Goal: Find contact information: Find contact information

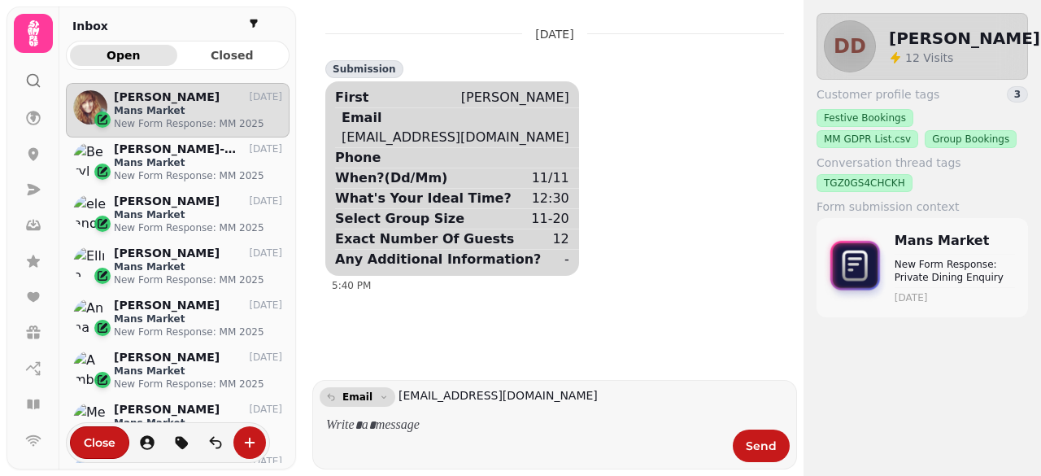
scroll to position [367, 212]
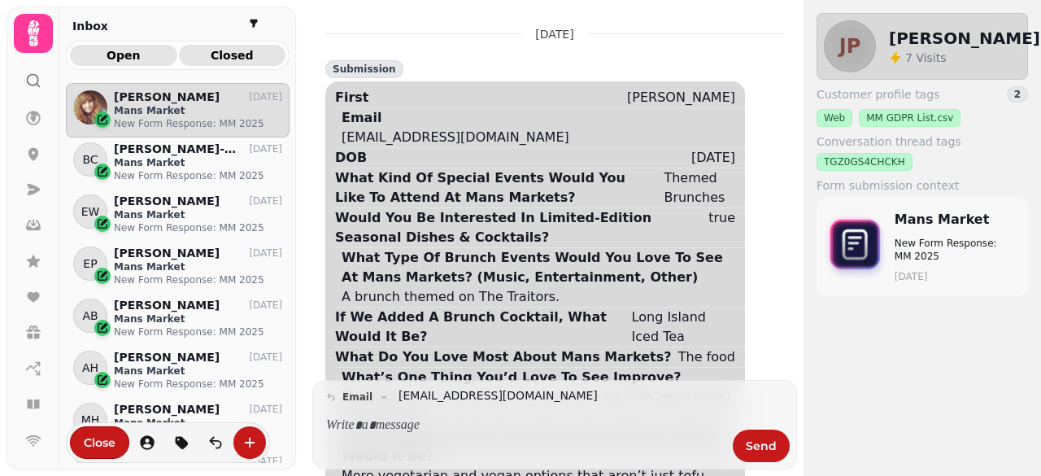
click at [238, 59] on span "Closed" at bounding box center [232, 55] width 81 height 11
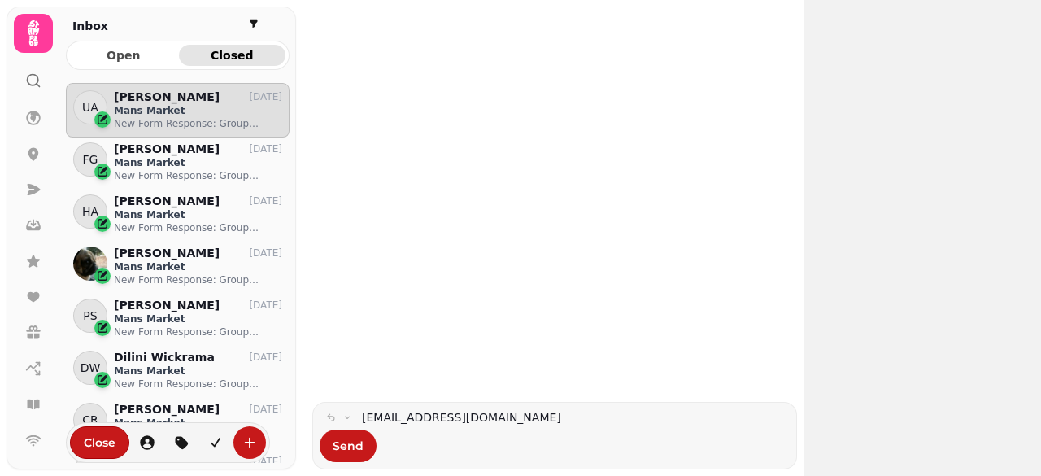
scroll to position [367, 212]
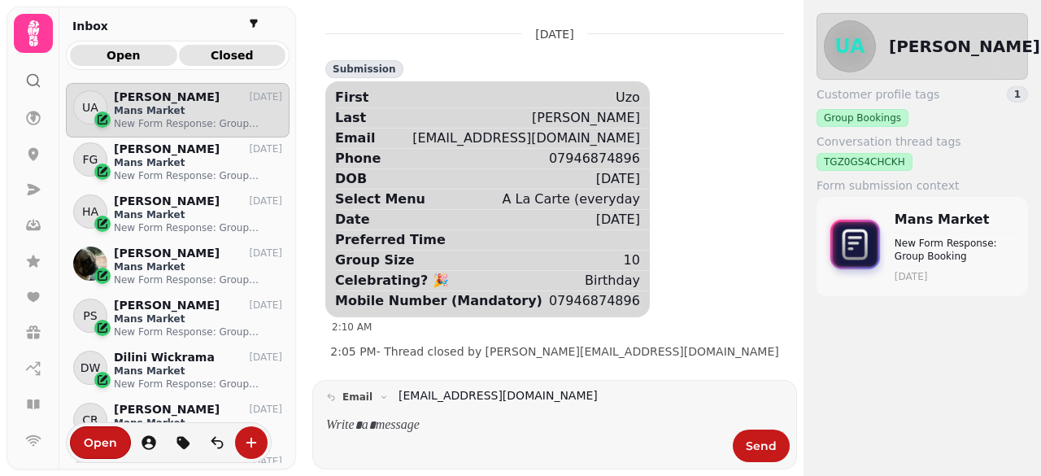
click at [135, 63] on button "Open" at bounding box center [123, 55] width 107 height 21
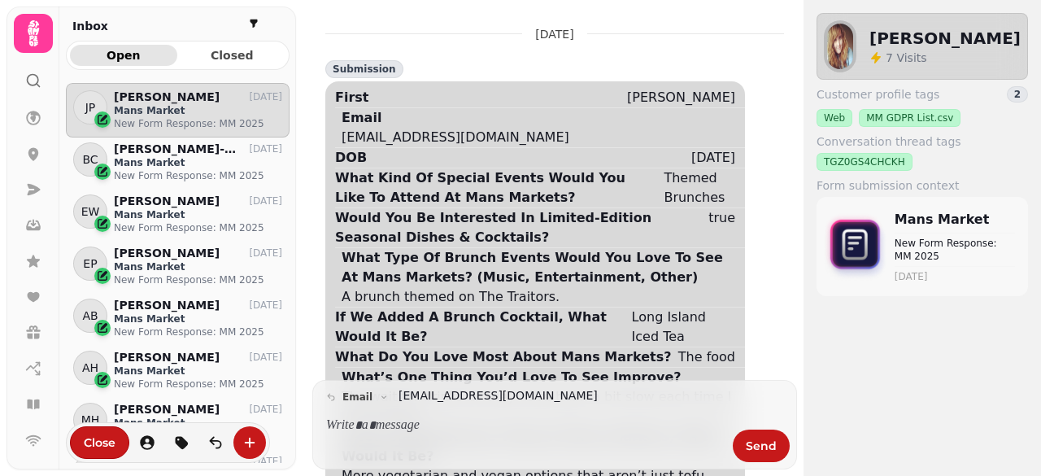
click at [106, 60] on span "Open" at bounding box center [123, 55] width 81 height 11
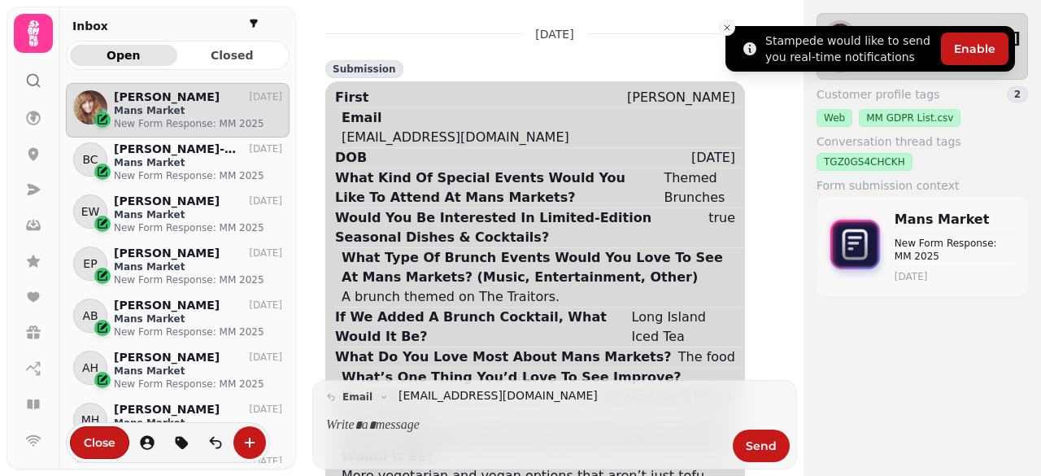
click at [728, 30] on icon "Close toast" at bounding box center [728, 28] width 10 height 10
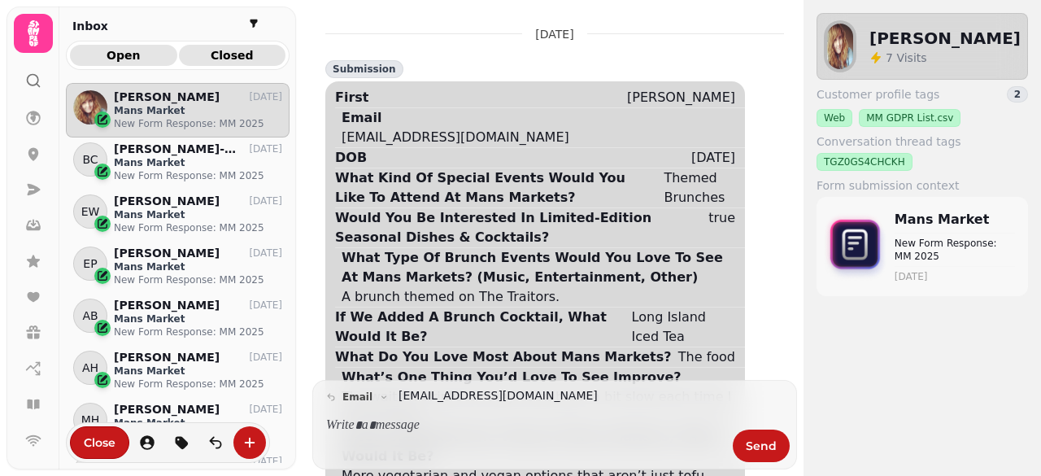
click at [225, 55] on span "Closed" at bounding box center [232, 55] width 81 height 11
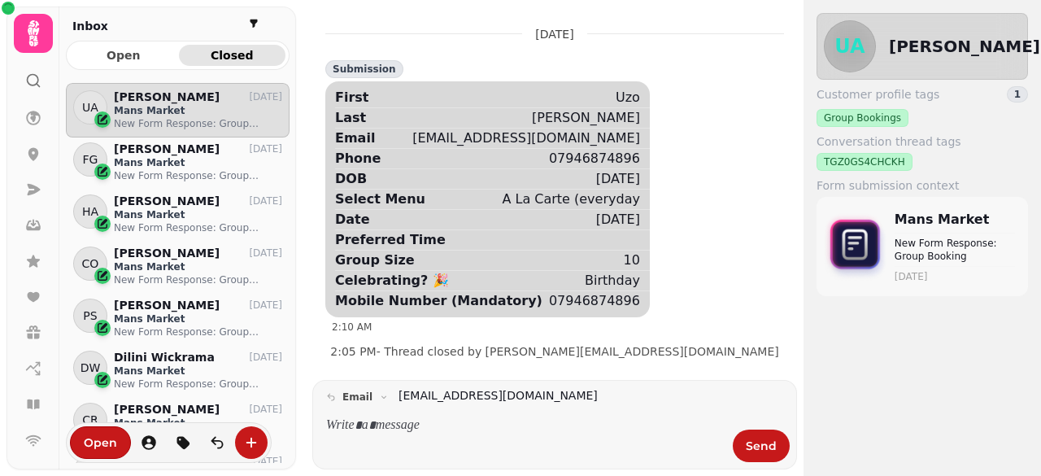
click at [225, 55] on span "Closed" at bounding box center [232, 55] width 81 height 11
click at [136, 59] on span "Open" at bounding box center [123, 55] width 81 height 11
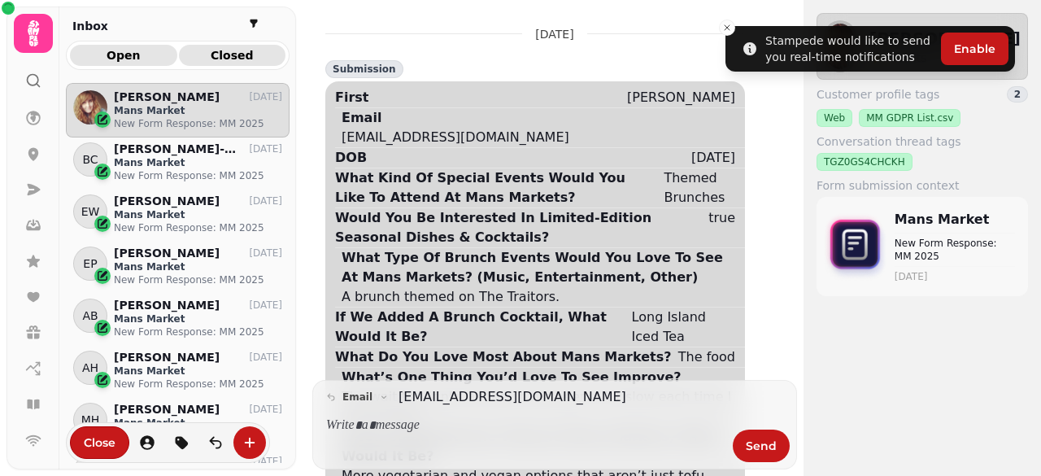
click at [229, 61] on span "Closed" at bounding box center [232, 55] width 81 height 11
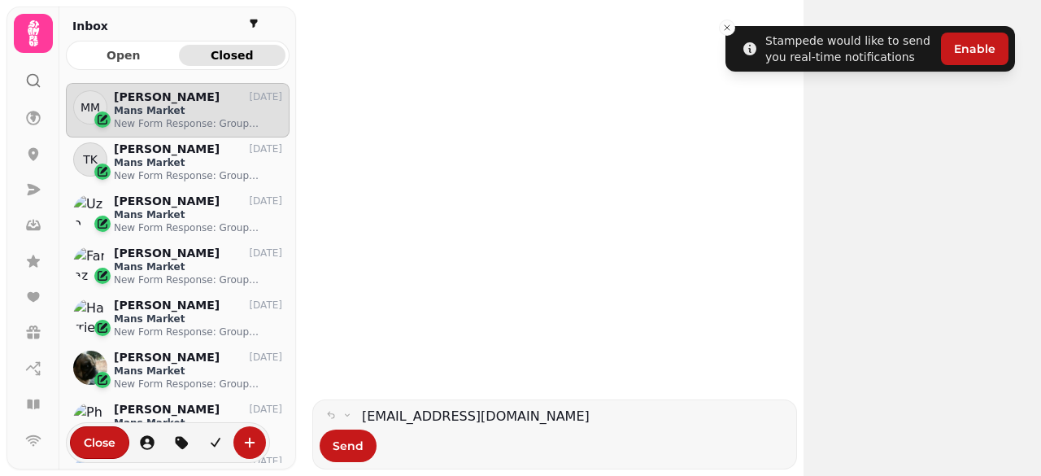
scroll to position [367, 212]
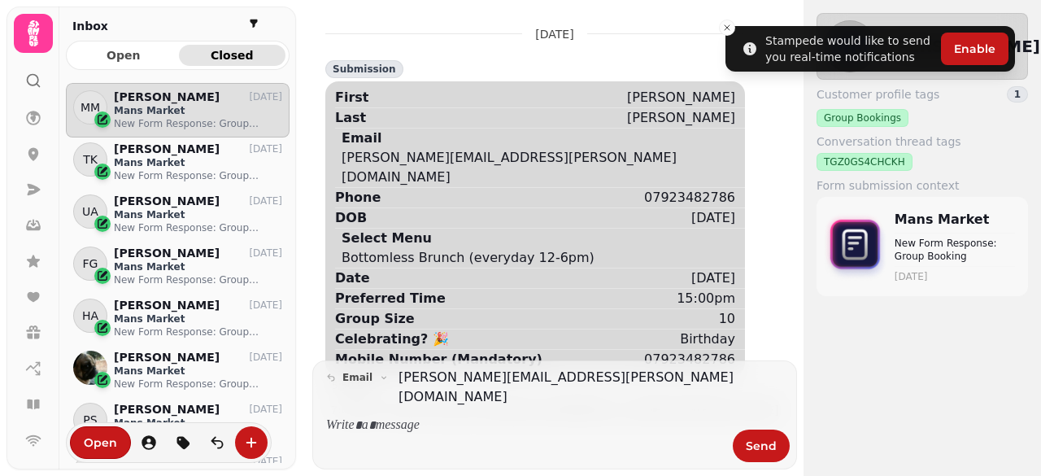
click at [226, 59] on span "Closed" at bounding box center [232, 55] width 81 height 11
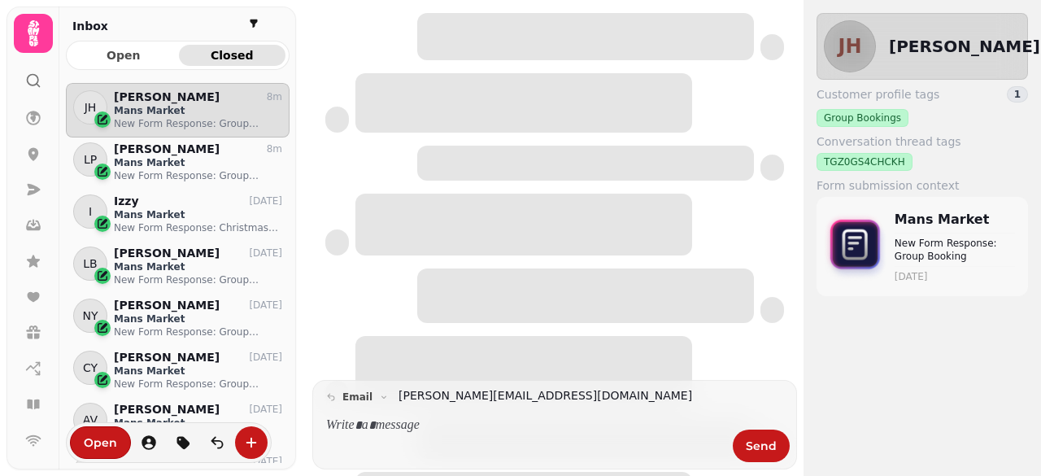
scroll to position [367, 212]
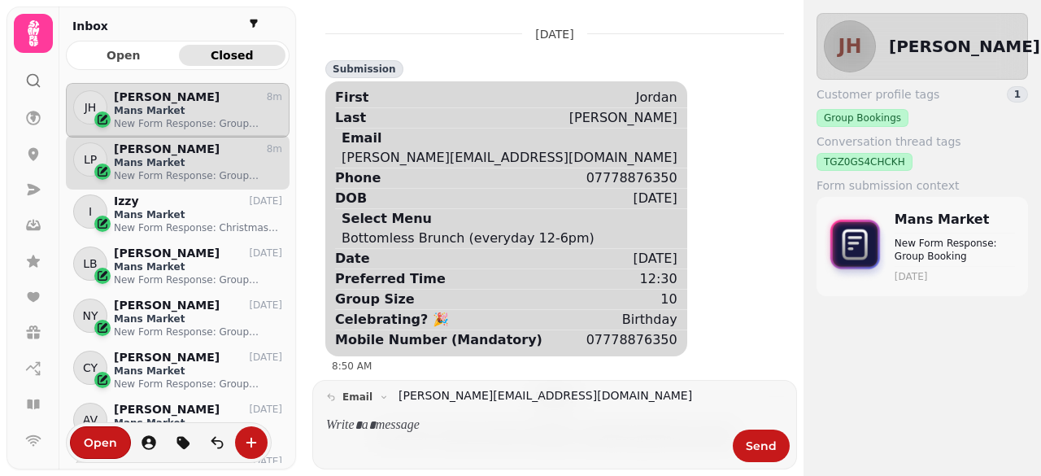
click at [159, 154] on p "[PERSON_NAME]" at bounding box center [167, 149] width 106 height 14
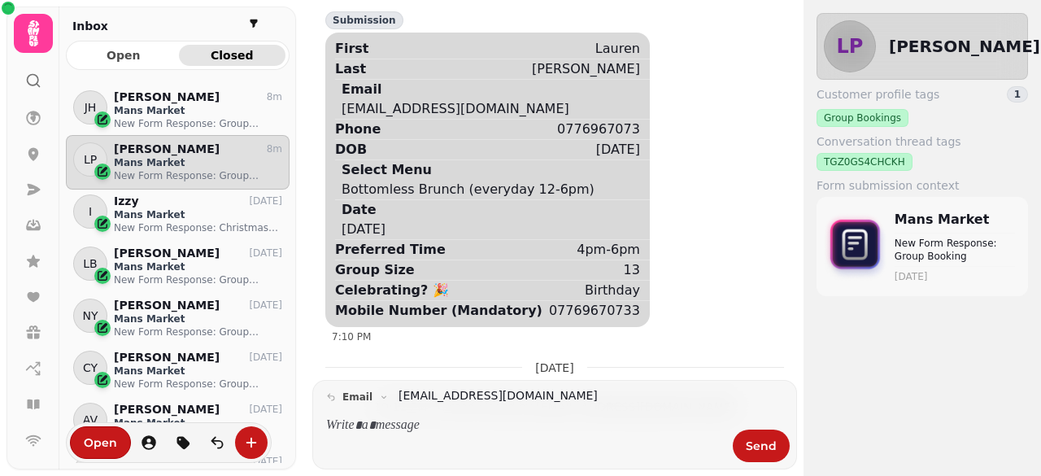
scroll to position [50, 0]
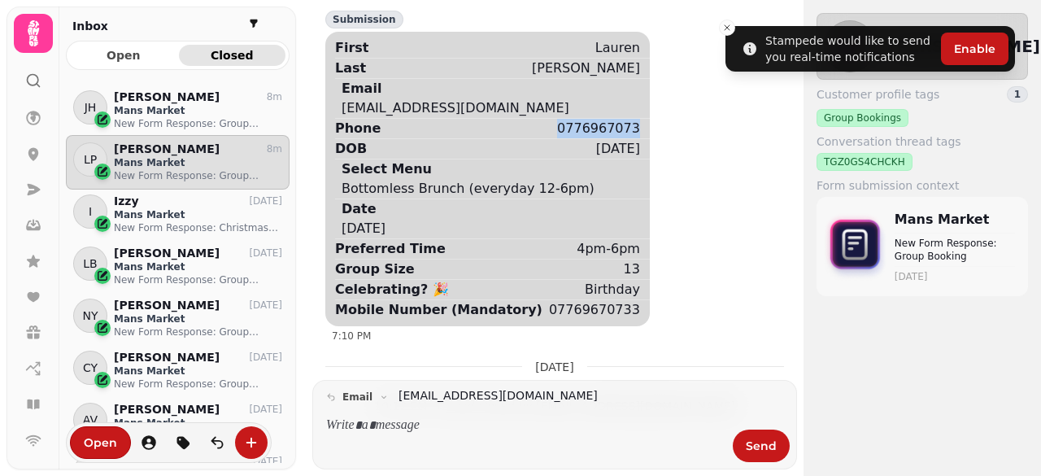
copy div "0776967073"
drag, startPoint x: 596, startPoint y: 131, endPoint x: 524, endPoint y: 125, distance: 71.8
click at [524, 125] on div "Phone [PHONE_NUMBER]" at bounding box center [492, 128] width 315 height 20
copy div "0776967073"
click at [474, 192] on div "Bottomless Brunch (everyday 12-6pm)" at bounding box center [468, 189] width 253 height 20
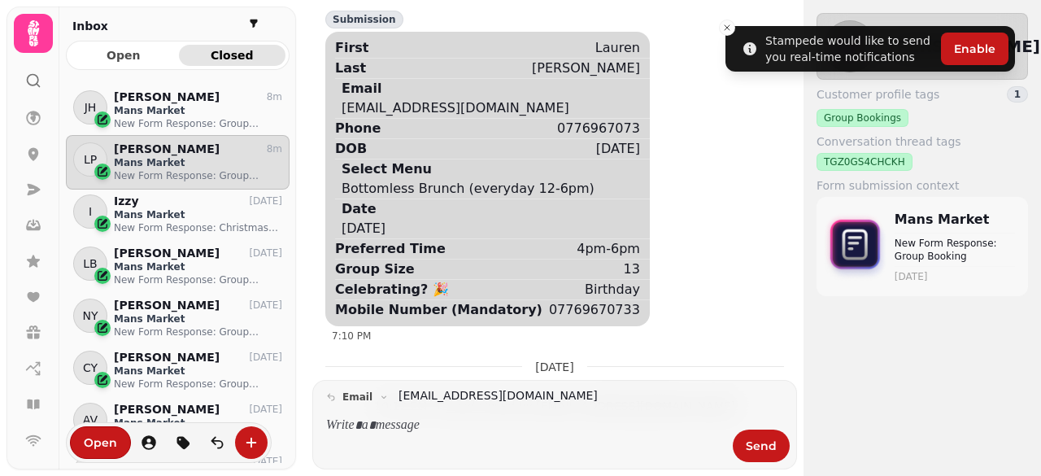
drag, startPoint x: 535, startPoint y: 113, endPoint x: 338, endPoint y: 111, distance: 196.9
click at [338, 111] on div "Email [EMAIL_ADDRESS][DOMAIN_NAME]" at bounding box center [492, 98] width 315 height 40
copy div "[EMAIL_ADDRESS][DOMAIN_NAME]"
click at [557, 124] on div "0776967073" at bounding box center [598, 129] width 83 height 20
